Goal: Use online tool/utility: Utilize a website feature to perform a specific function

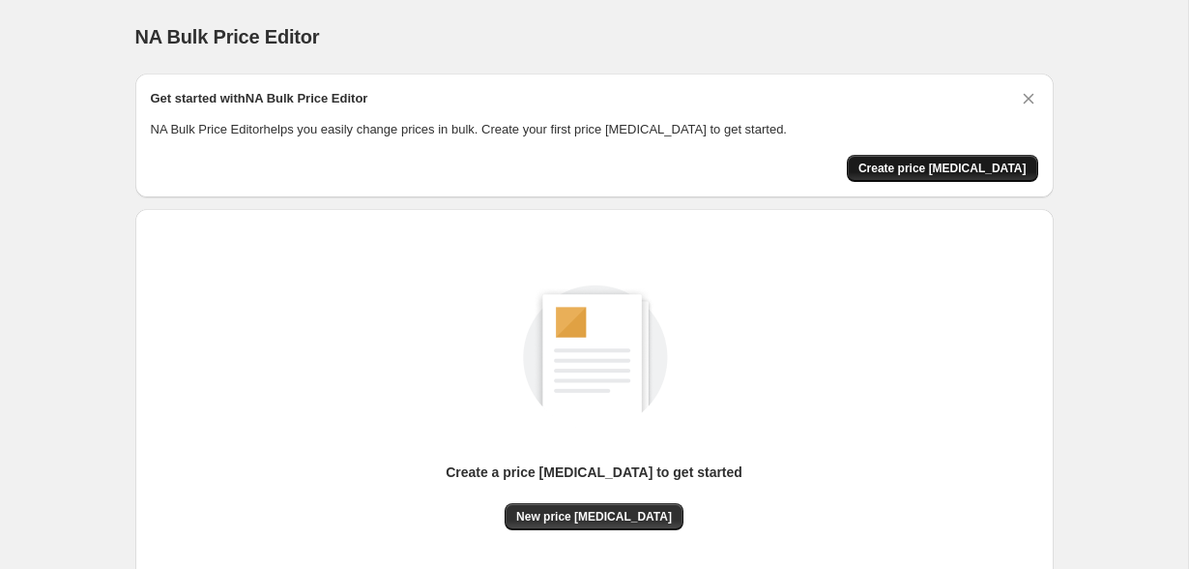
click at [914, 179] on button "Create price [MEDICAL_DATA]" at bounding box center [942, 168] width 191 height 27
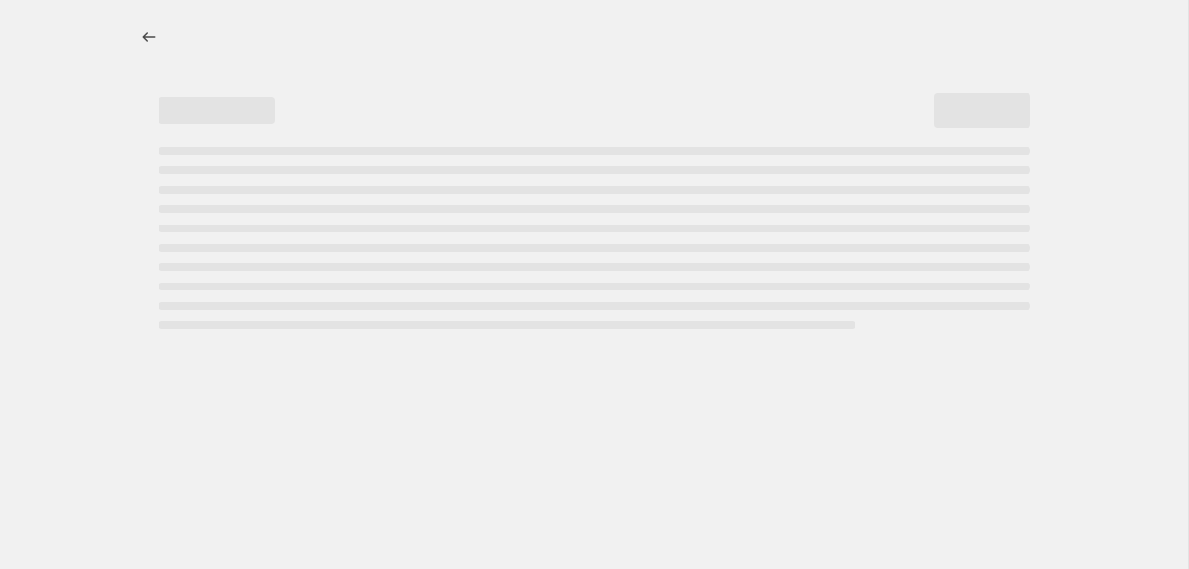
select select "percentage"
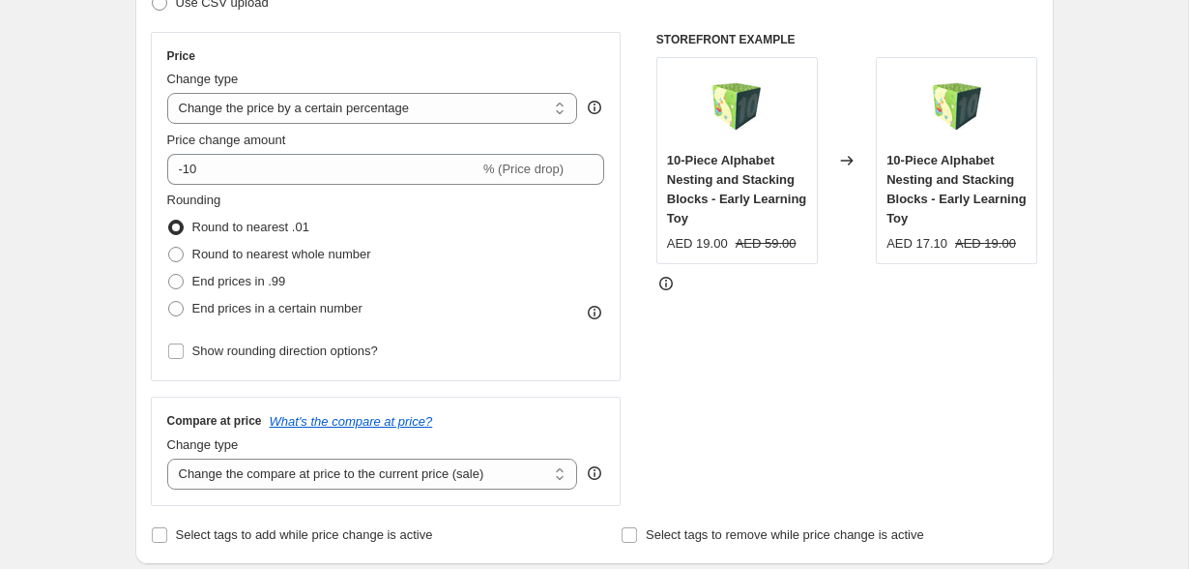
scroll to position [330, 0]
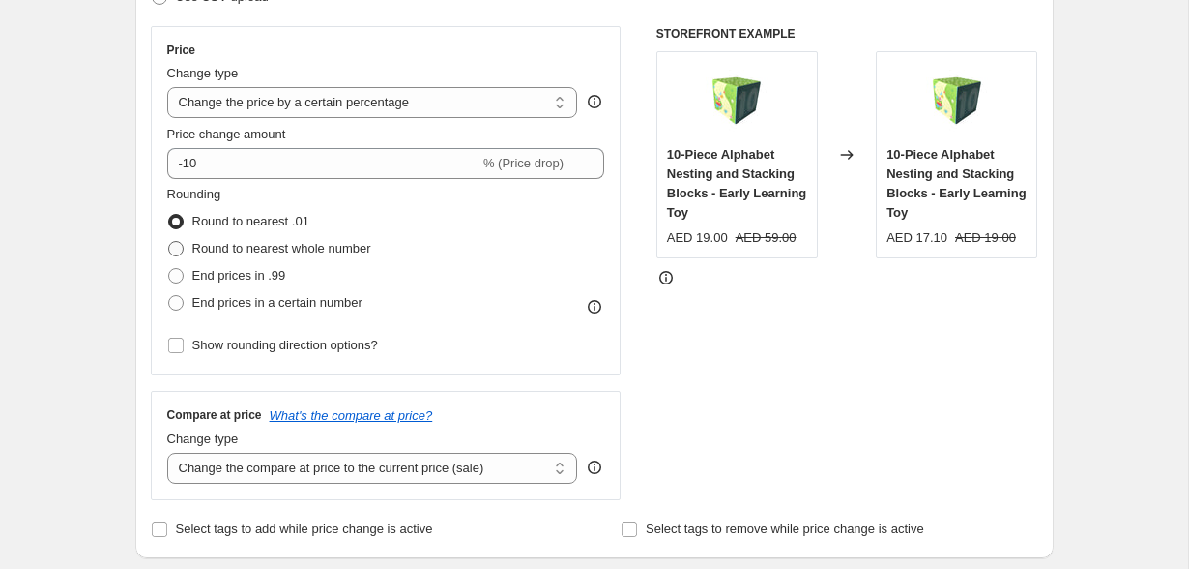
click at [181, 243] on span at bounding box center [175, 248] width 15 height 15
click at [169, 242] on input "Round to nearest whole number" at bounding box center [168, 241] width 1 height 1
radio input "true"
click at [181, 307] on span at bounding box center [175, 302] width 15 height 15
click at [169, 296] on input "End prices in a certain number" at bounding box center [168, 295] width 1 height 1
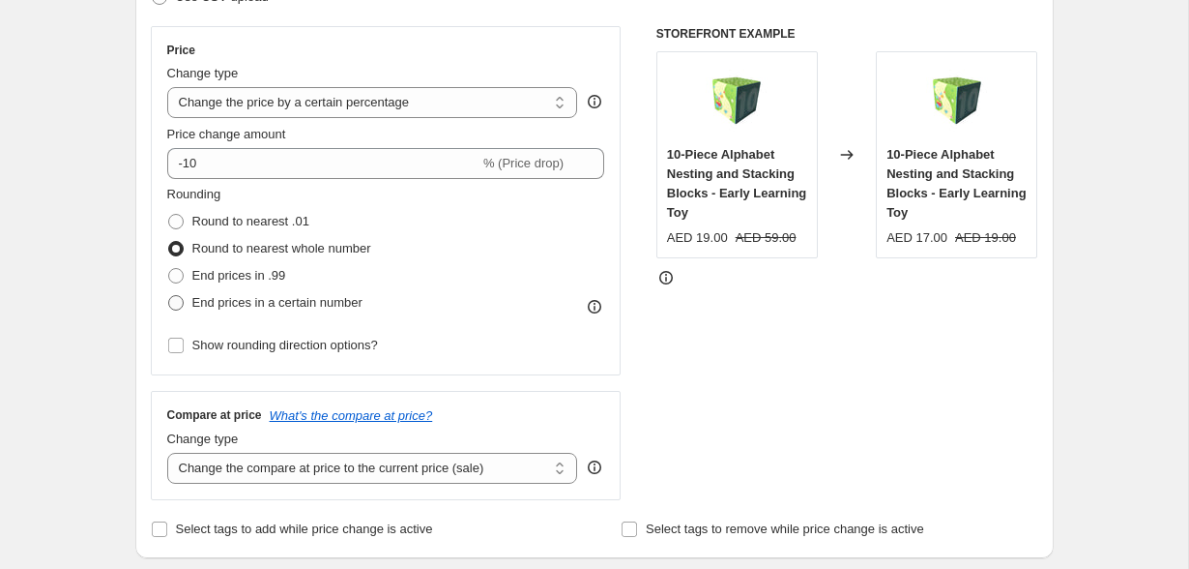
radio input "true"
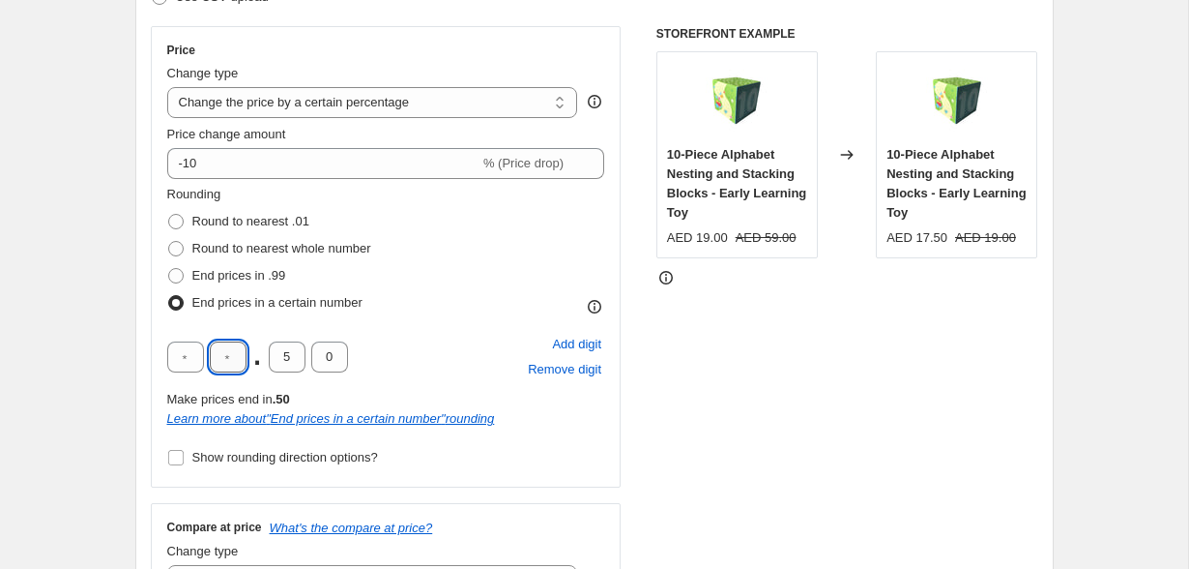
click at [237, 364] on input "text" at bounding box center [228, 356] width 37 height 31
type input "9"
type input "0"
click at [430, 375] on div "9 . 0 0 Add digit Remove digit" at bounding box center [386, 357] width 438 height 50
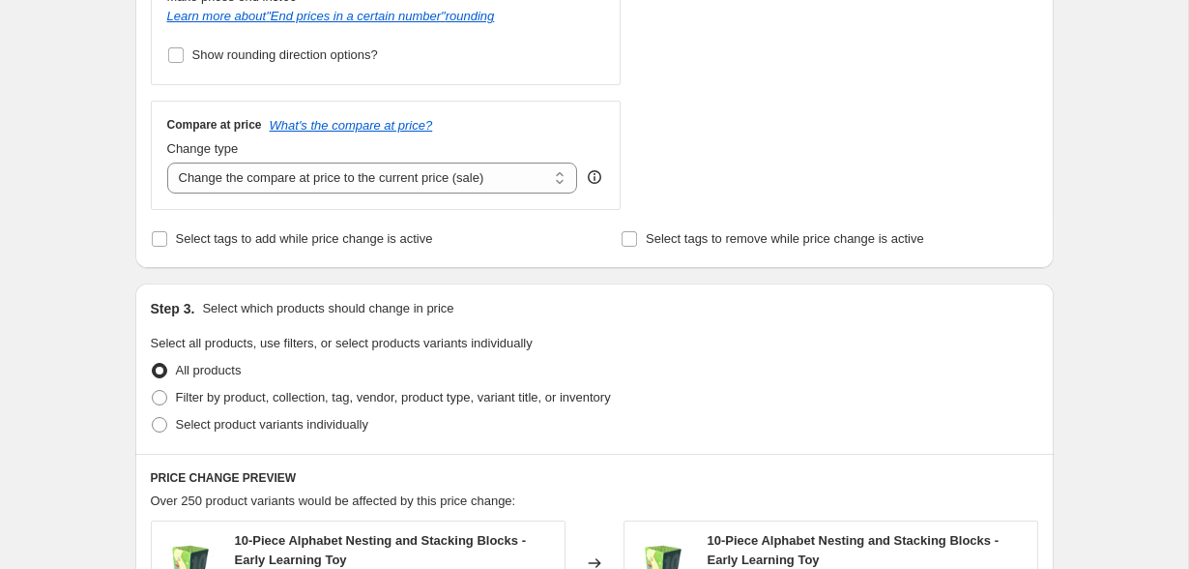
scroll to position [734, 0]
click at [509, 178] on select "Change the compare at price to the current price (sale) Change the compare at p…" at bounding box center [372, 176] width 411 height 31
select select "no_change"
click at [167, 161] on select "Change the compare at price to the current price (sale) Change the compare at p…" at bounding box center [372, 176] width 411 height 31
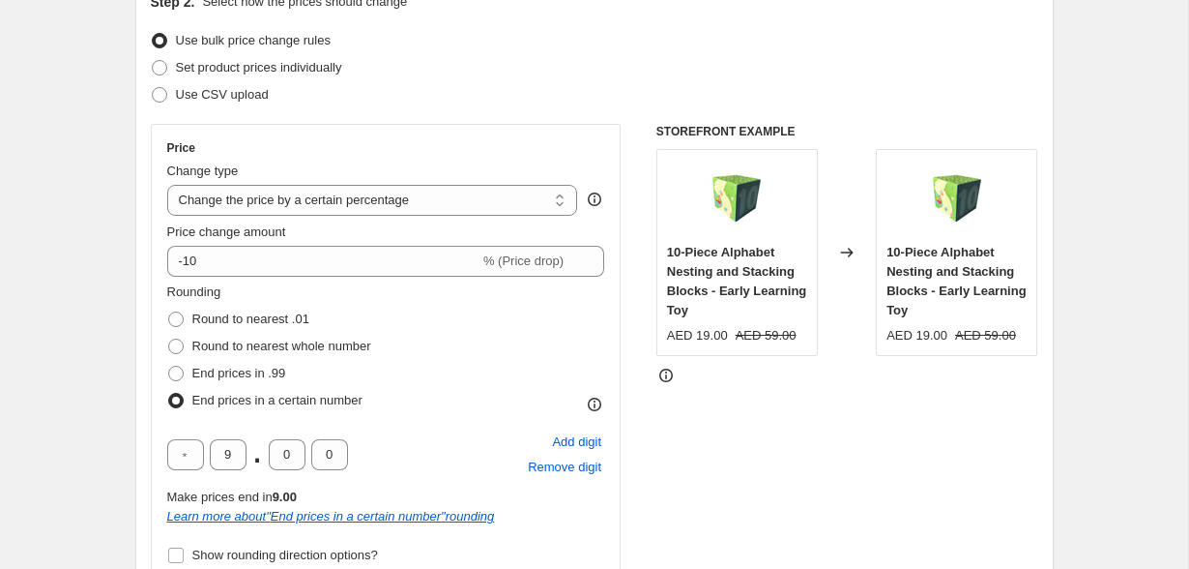
scroll to position [0, 0]
